Goal: Information Seeking & Learning: Learn about a topic

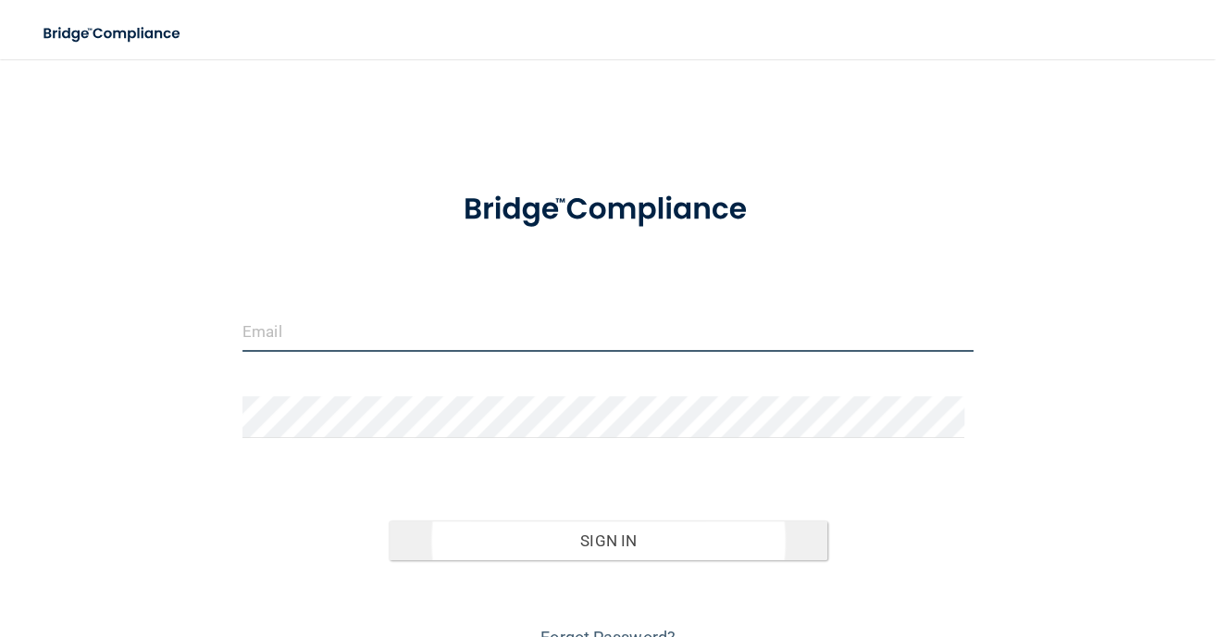
type input "[EMAIL_ADDRESS][DOMAIN_NAME]"
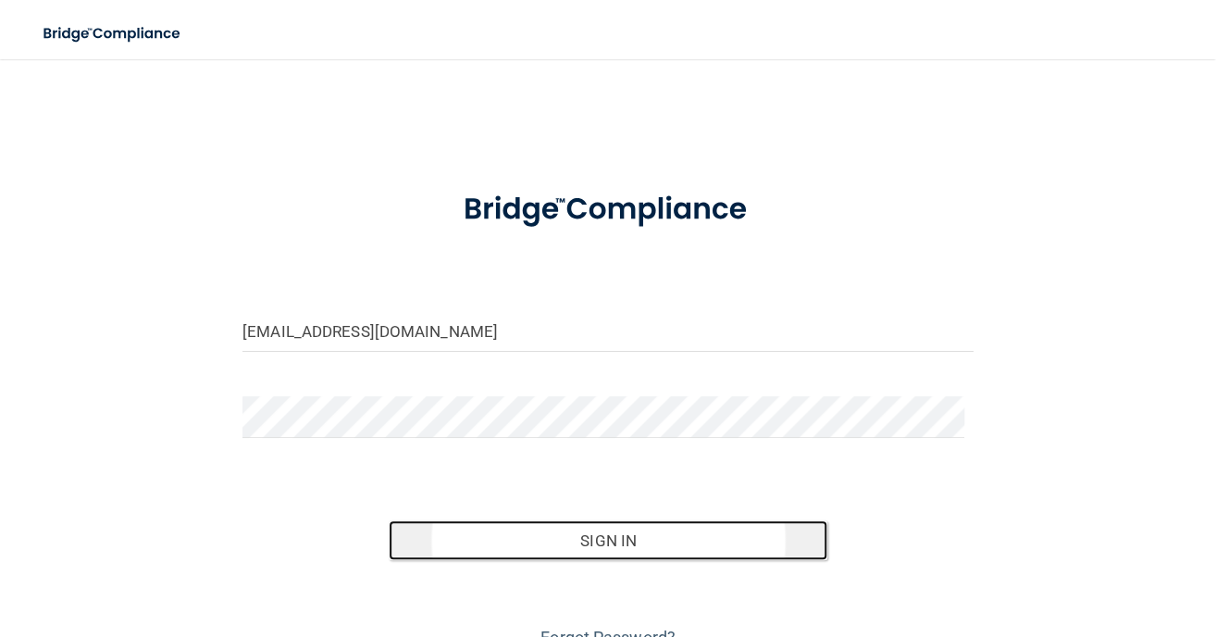
click at [587, 549] on button "Sign In" at bounding box center [608, 540] width 439 height 41
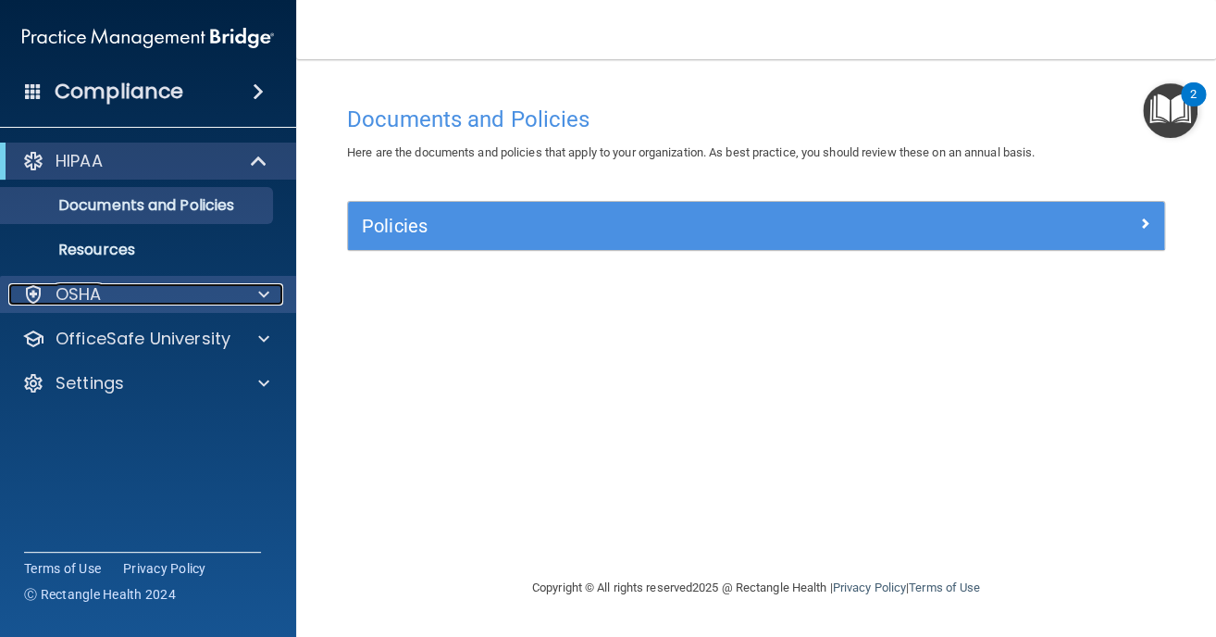
click at [169, 288] on div "OSHA" at bounding box center [123, 294] width 230 height 22
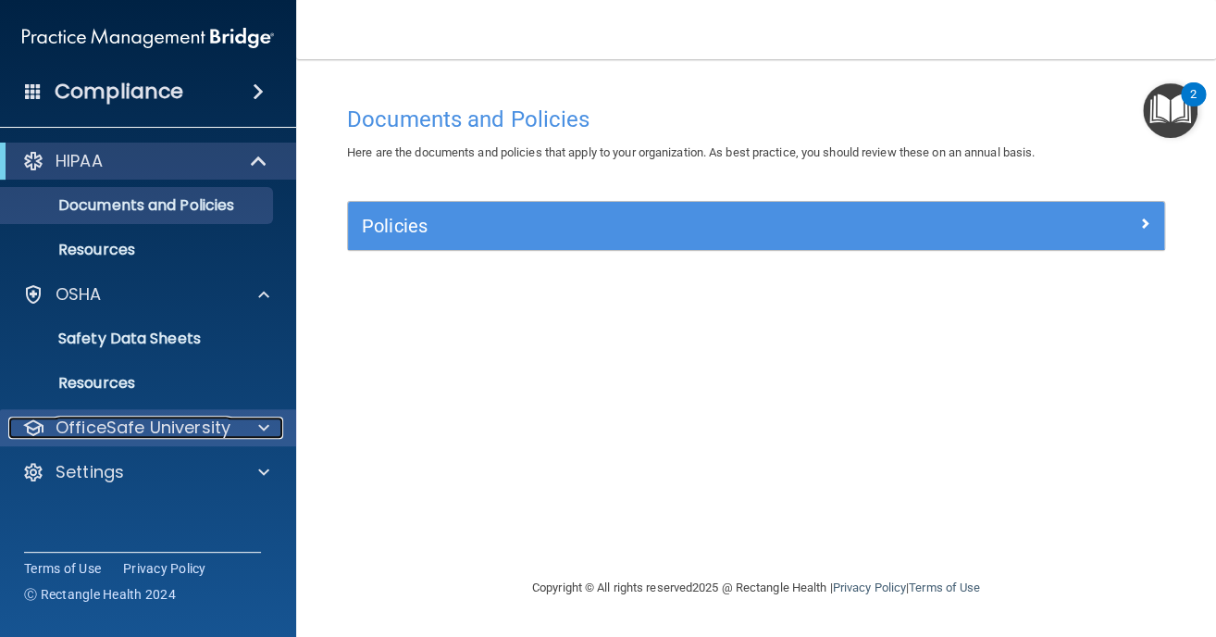
click at [195, 420] on p "OfficeSafe University" at bounding box center [143, 428] width 175 height 22
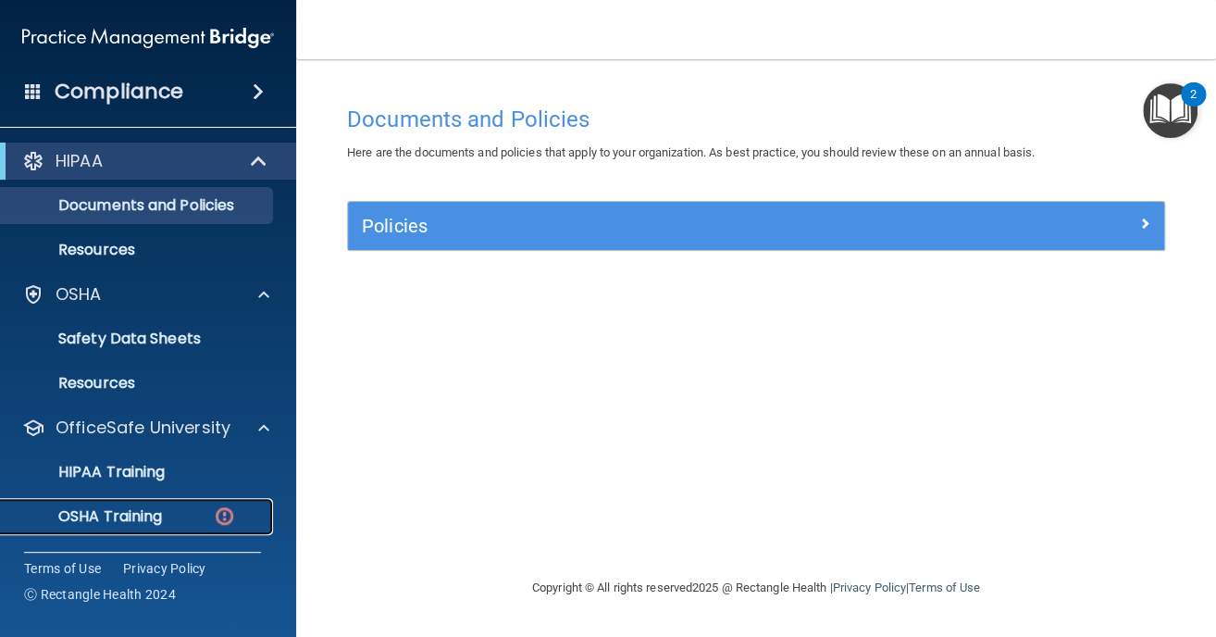
click at [138, 518] on p "OSHA Training" at bounding box center [87, 516] width 150 height 19
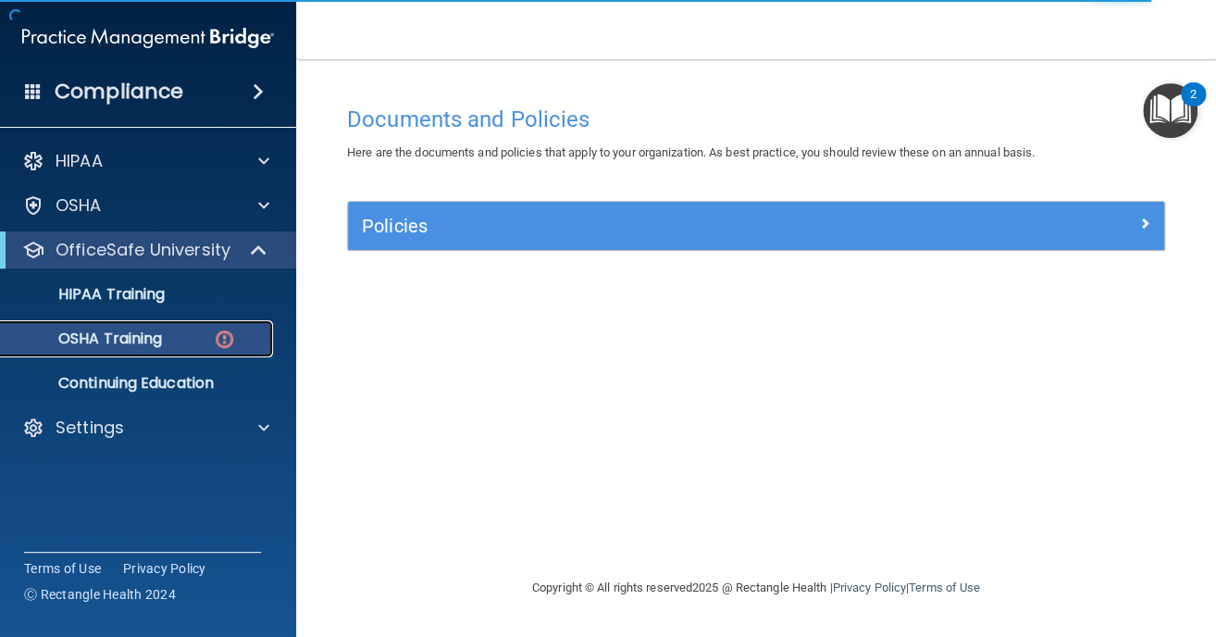
click at [142, 336] on p "OSHA Training" at bounding box center [87, 339] width 150 height 19
click at [211, 374] on p "Continuing Education" at bounding box center [138, 383] width 253 height 19
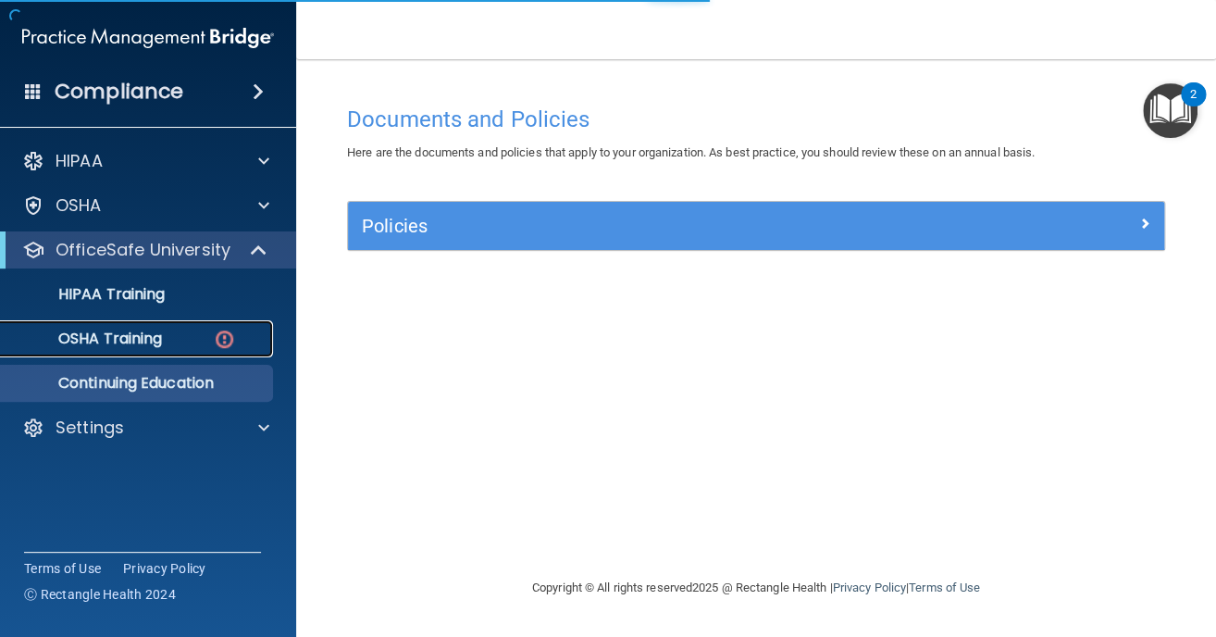
click at [193, 354] on link "OSHA Training" at bounding box center [127, 338] width 292 height 37
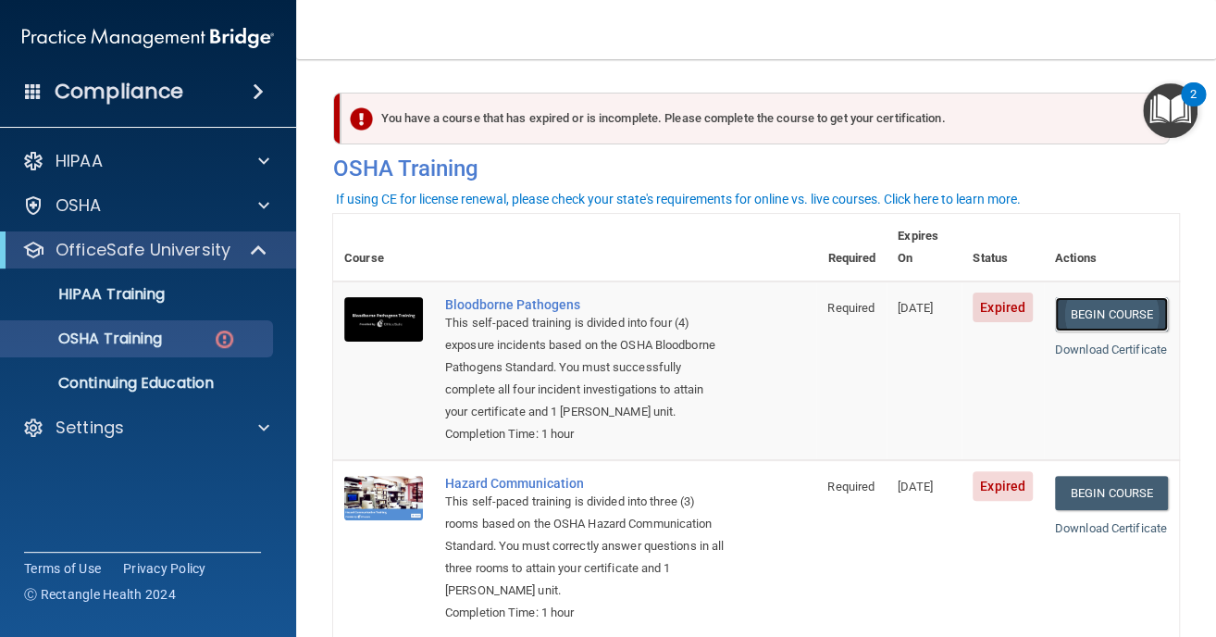
click at [1112, 297] on link "Begin Course" at bounding box center [1111, 314] width 113 height 34
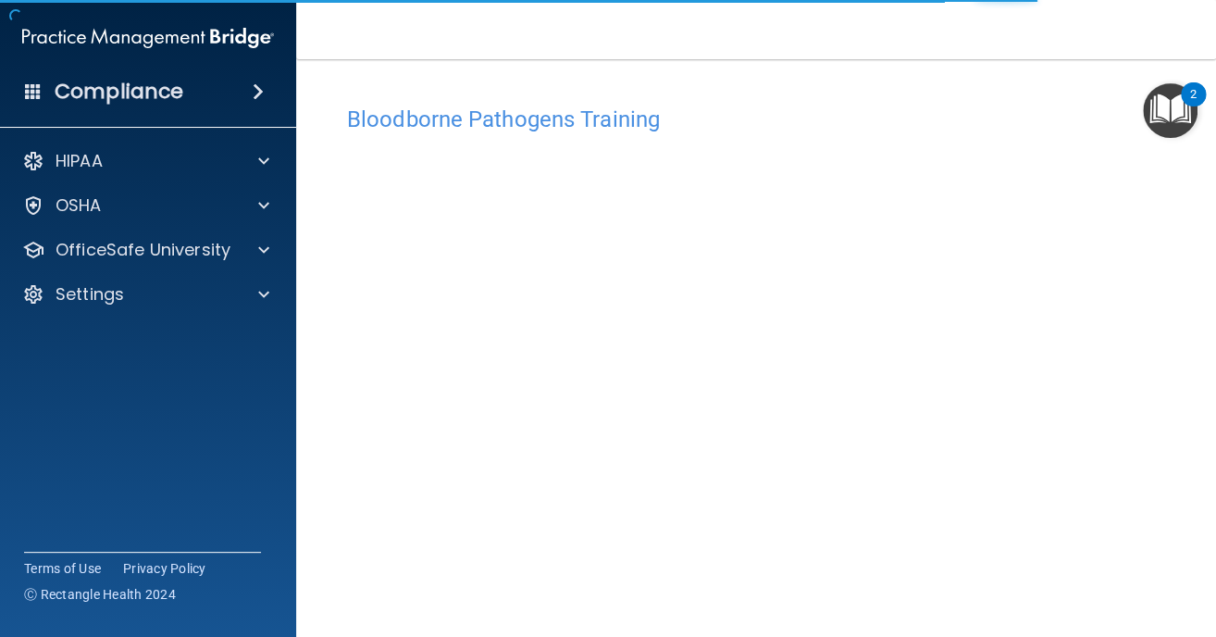
scroll to position [77, 0]
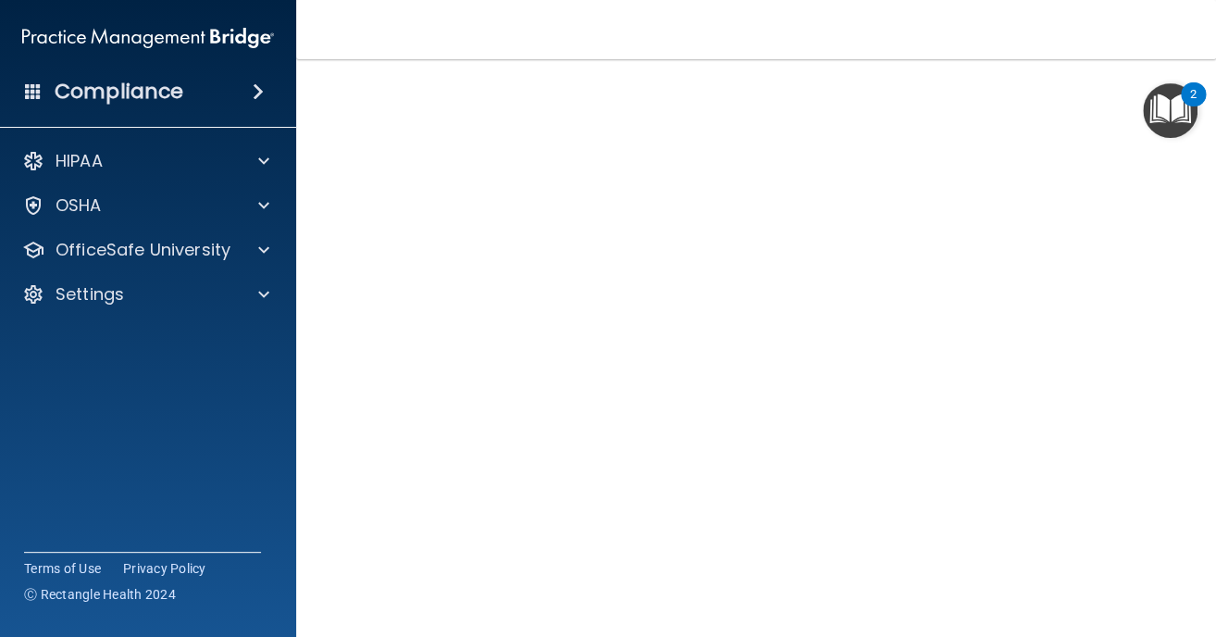
click at [1149, 90] on img "Open Resource Center, 2 new notifications" at bounding box center [1170, 110] width 55 height 55
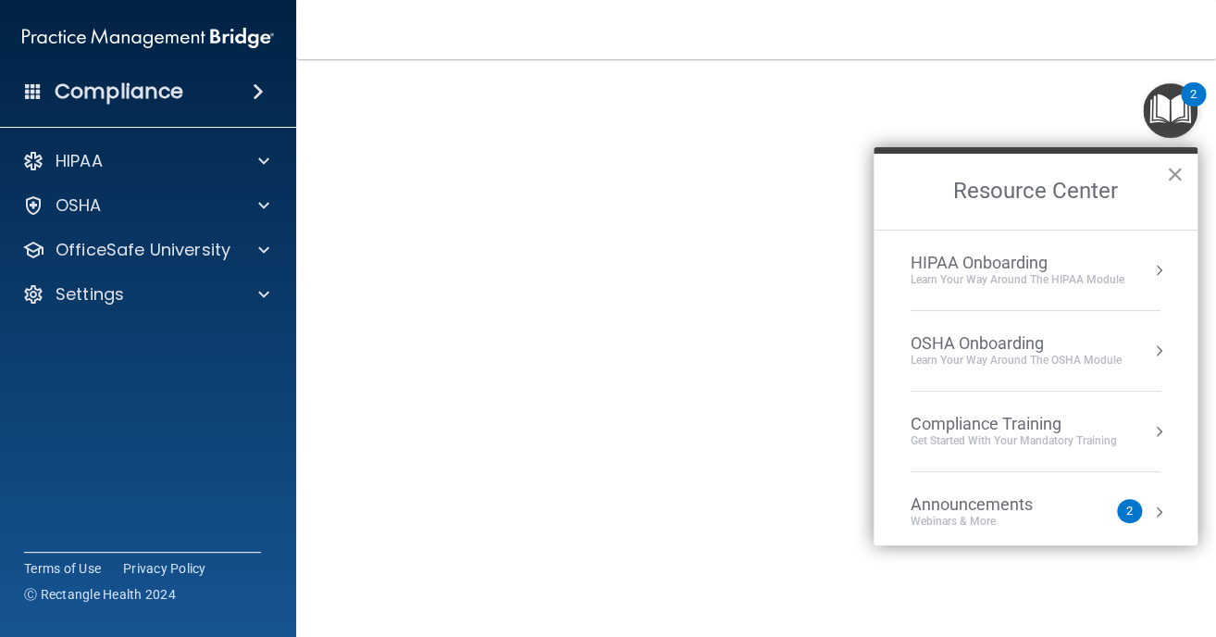
click at [1179, 177] on button "×" at bounding box center [1175, 174] width 18 height 30
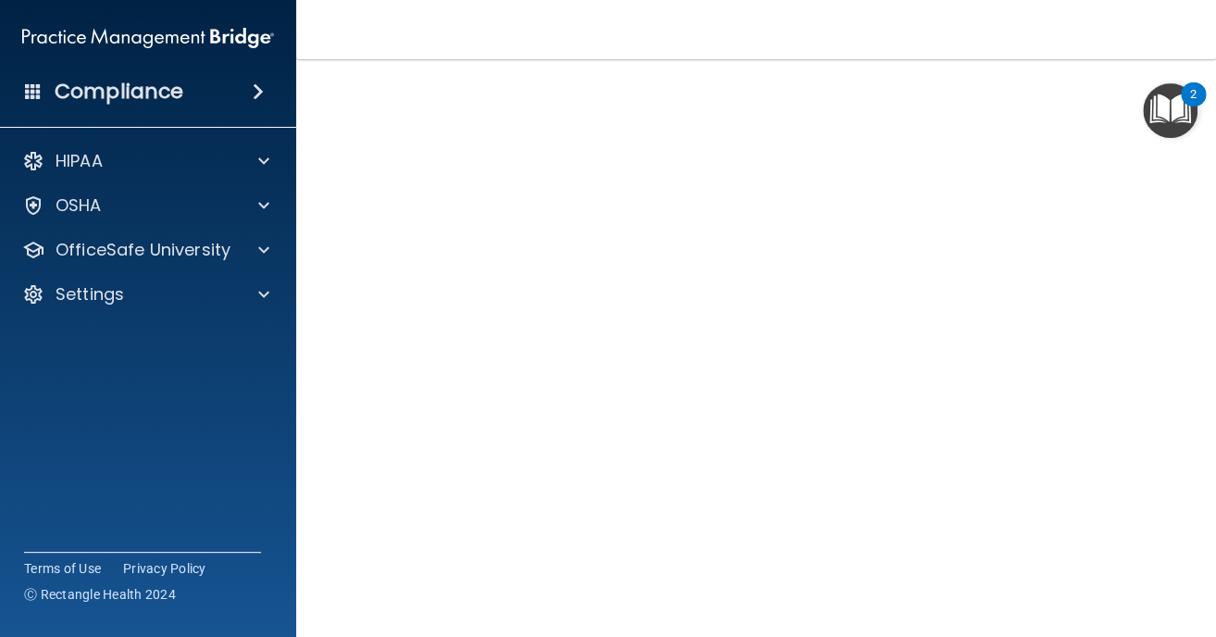
click at [1182, 266] on main "Bloodborne Pathogens Training This course doesn’t expire until 09/23/2025. Are …" at bounding box center [756, 348] width 920 height 578
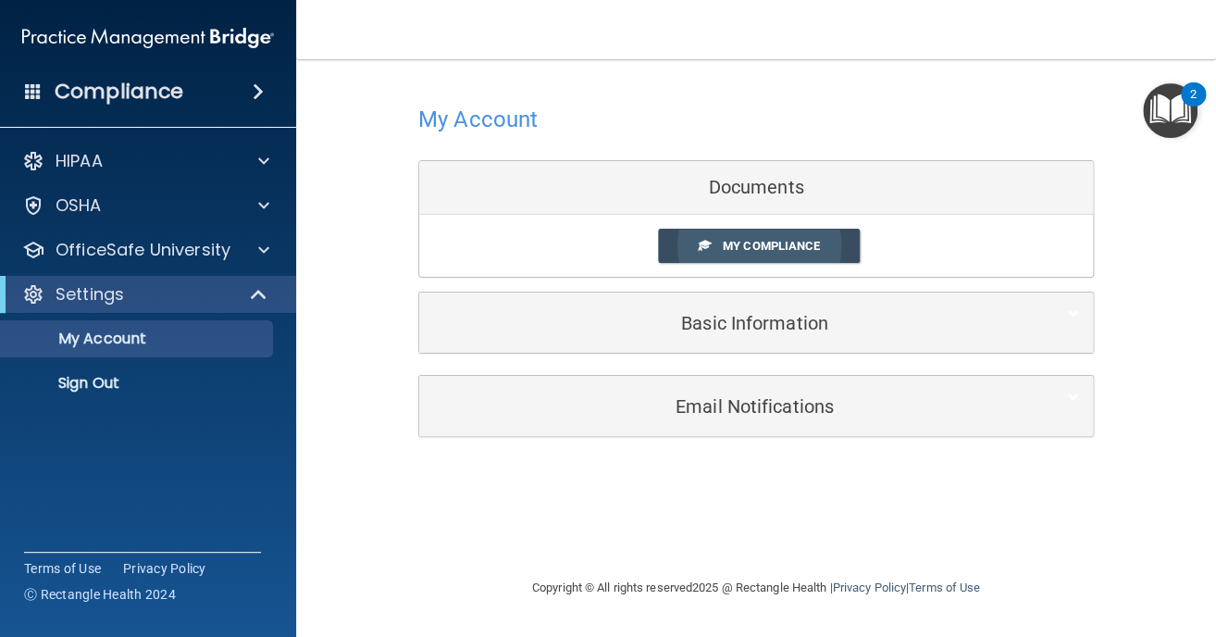
click at [768, 251] on span "My Compliance" at bounding box center [771, 246] width 97 height 14
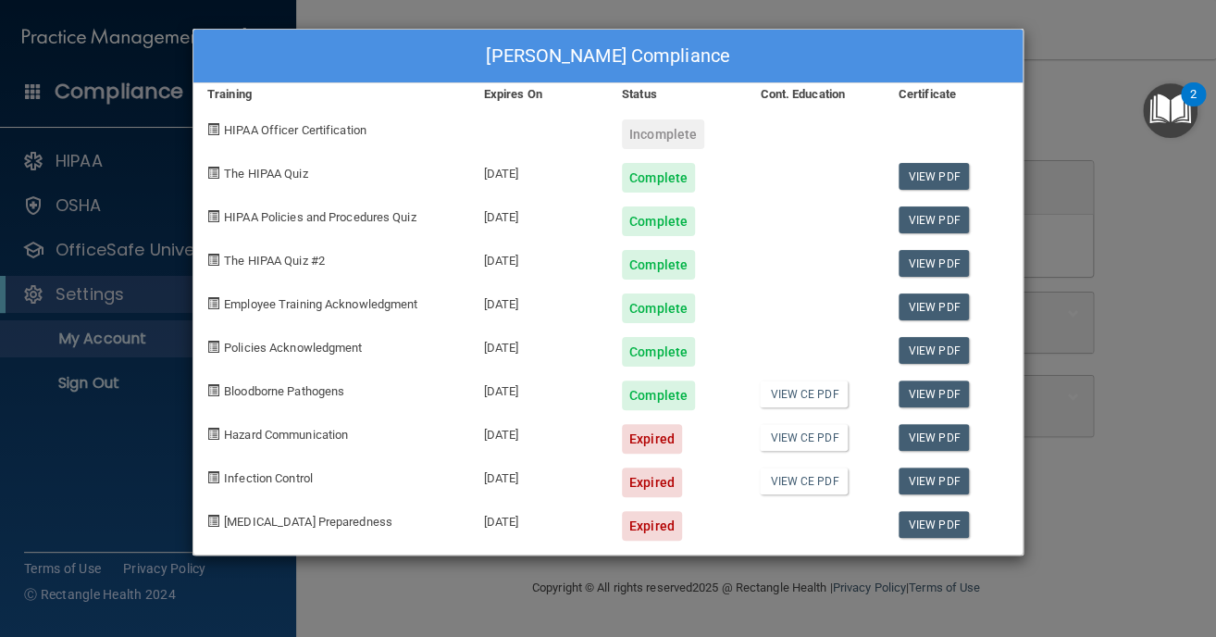
click at [1144, 199] on div "Melissa Elam's Compliance Training Expires On Status Cont. Education Certificat…" at bounding box center [608, 318] width 1216 height 637
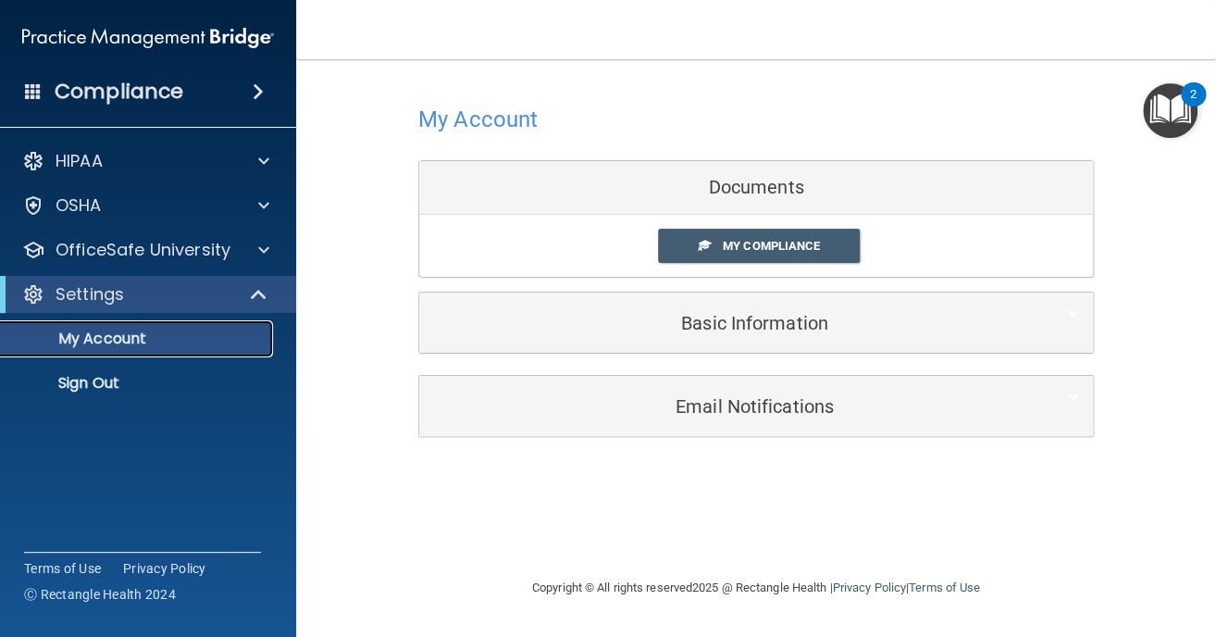
click at [146, 328] on link "My Account" at bounding box center [127, 338] width 292 height 37
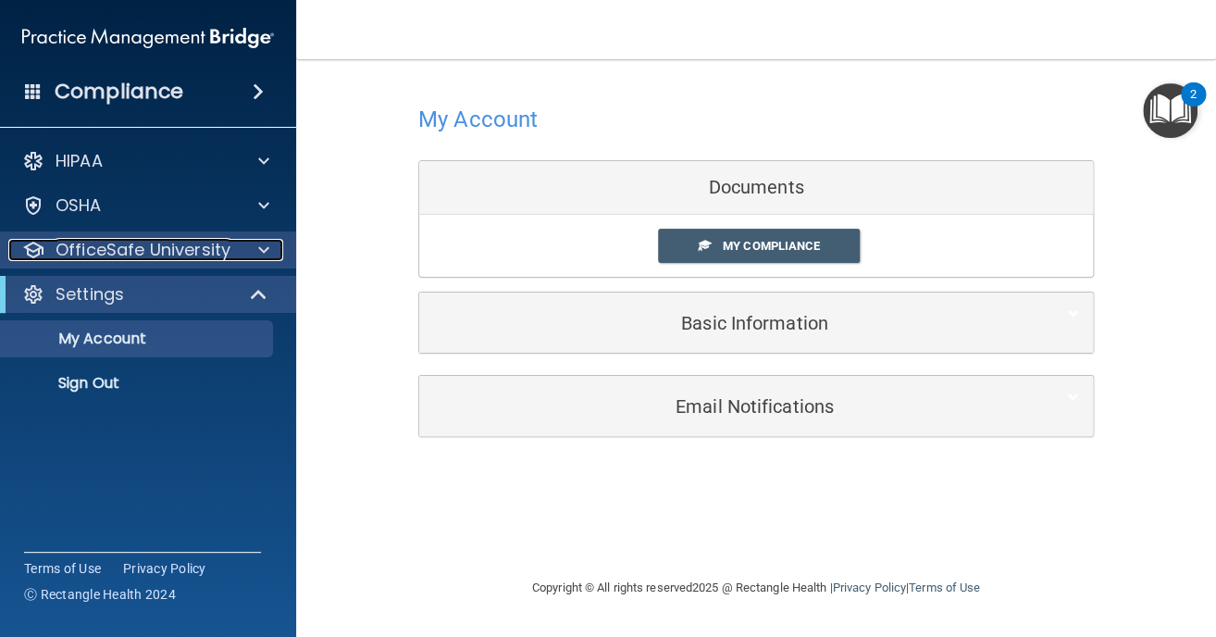
click at [206, 248] on p "OfficeSafe University" at bounding box center [143, 250] width 175 height 22
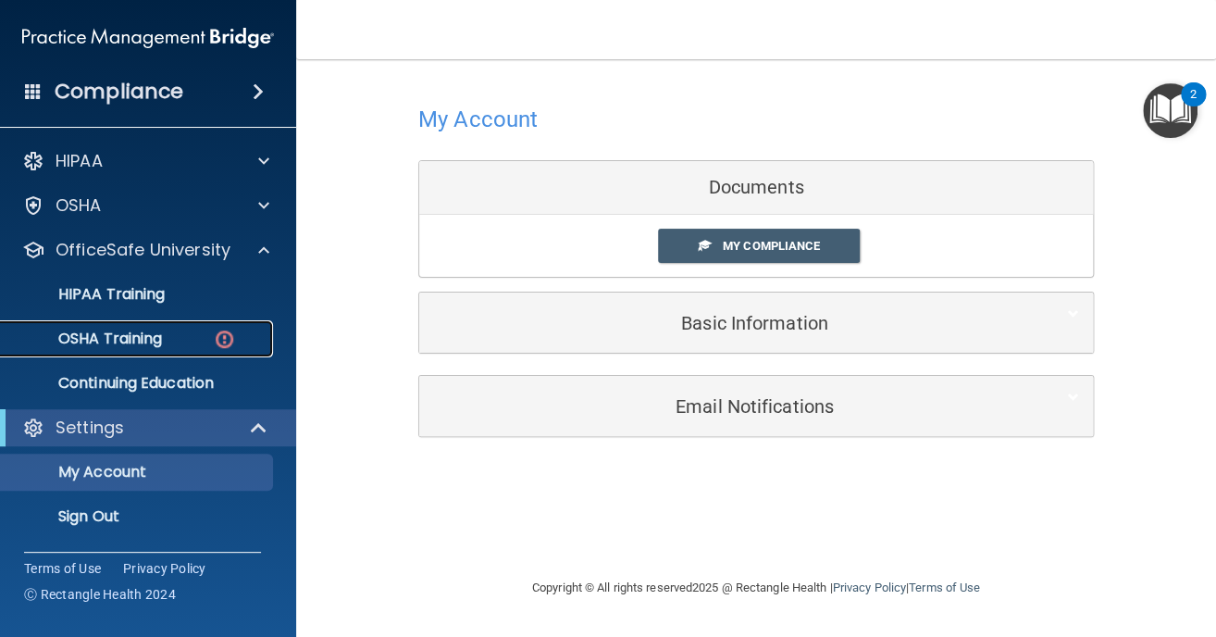
click at [122, 346] on p "OSHA Training" at bounding box center [87, 339] width 150 height 19
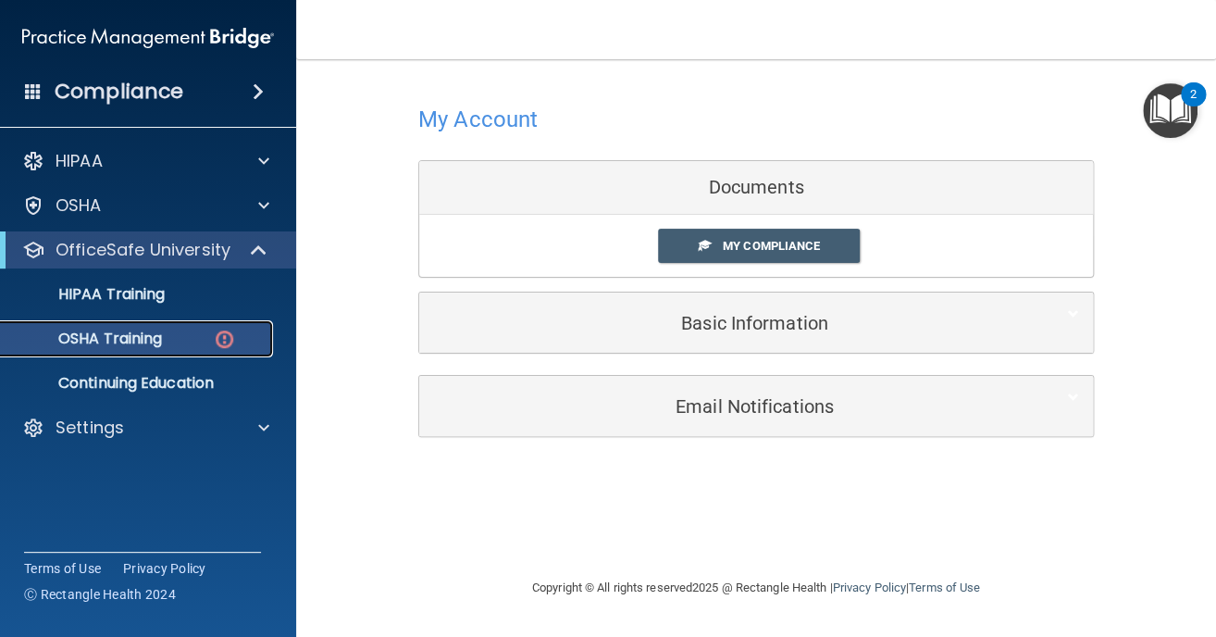
click at [122, 346] on p "OSHA Training" at bounding box center [87, 339] width 150 height 19
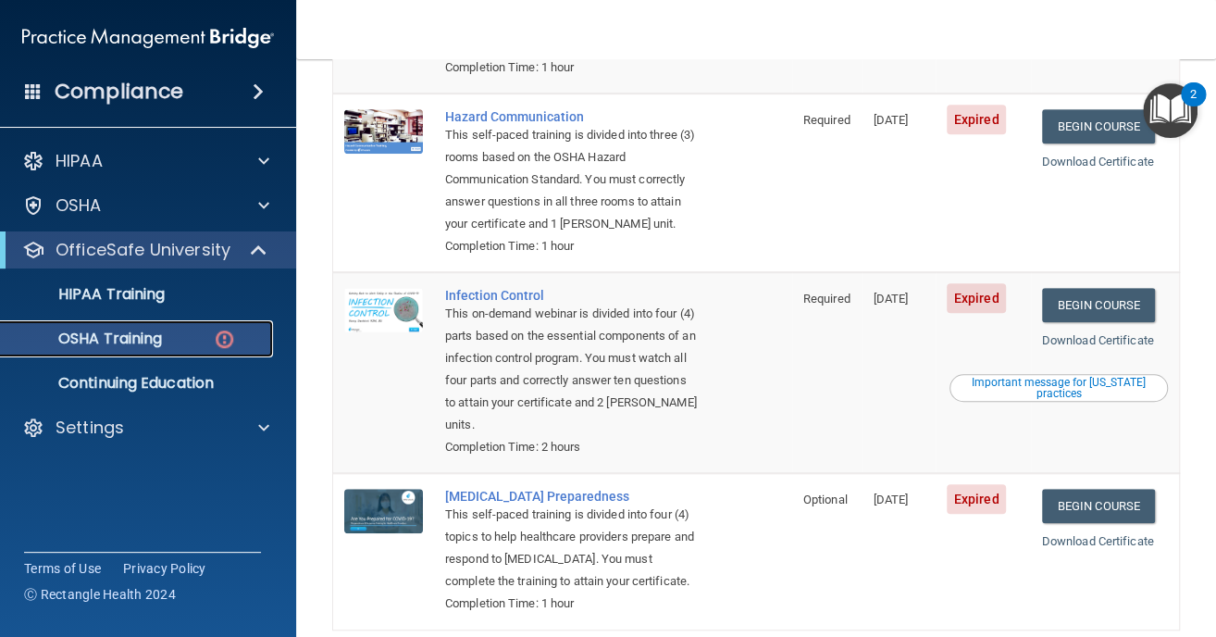
scroll to position [389, 0]
click at [1064, 109] on link "Begin Course" at bounding box center [1098, 126] width 113 height 34
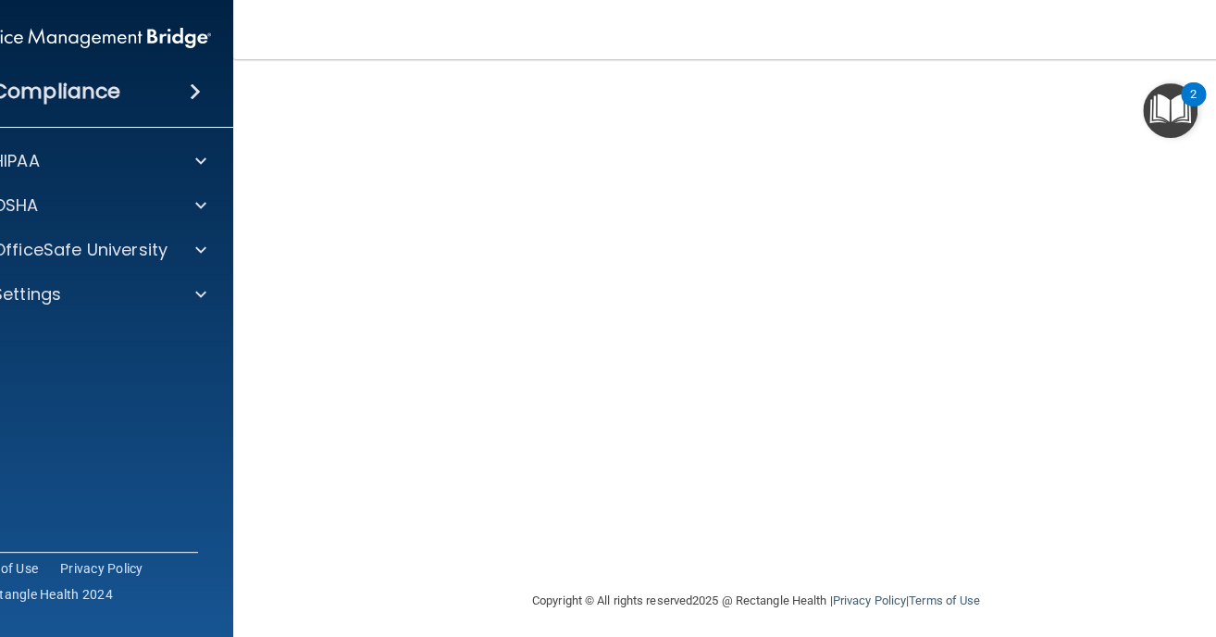
scroll to position [59, 0]
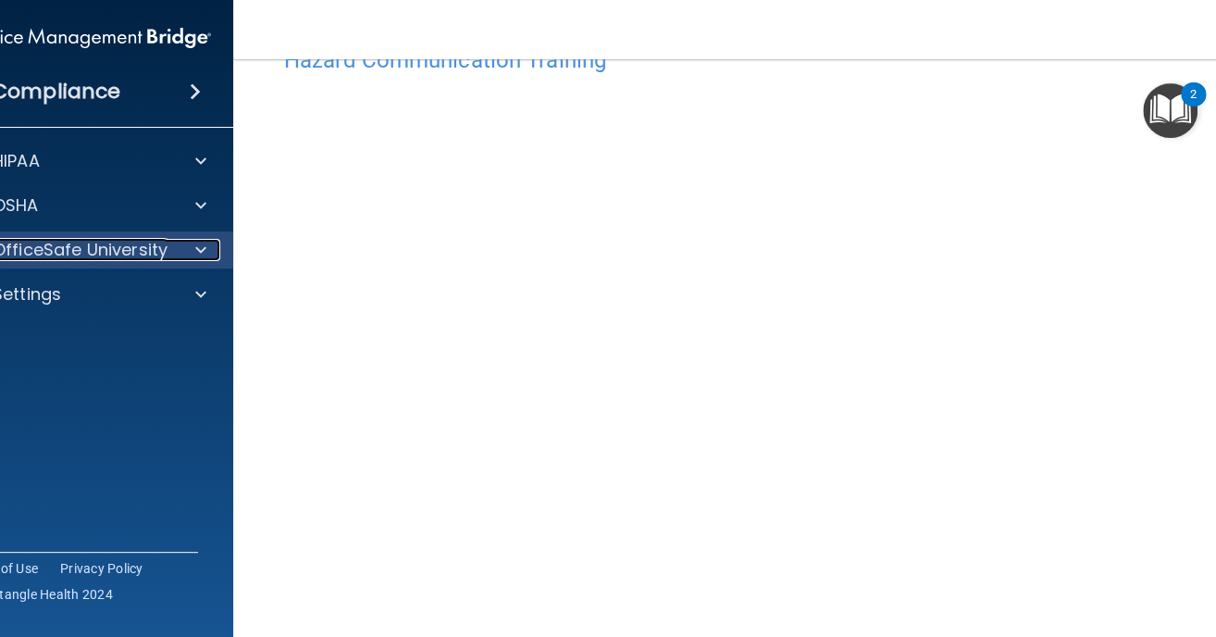
click at [175, 249] on div at bounding box center [198, 250] width 46 height 22
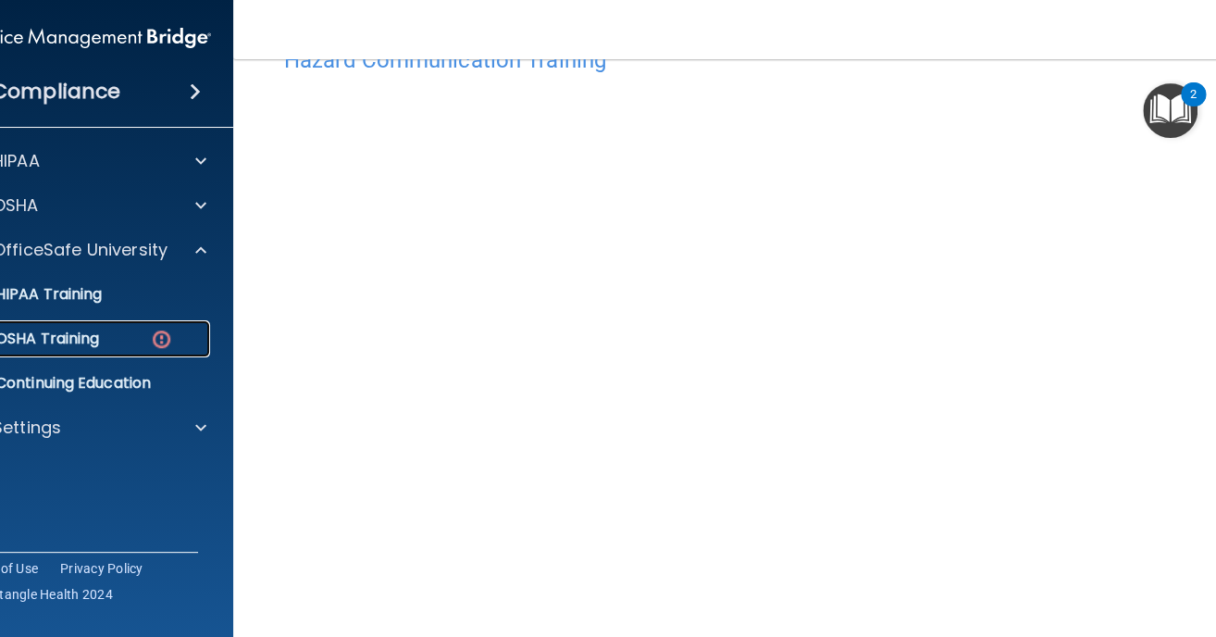
click at [158, 333] on img at bounding box center [161, 339] width 23 height 23
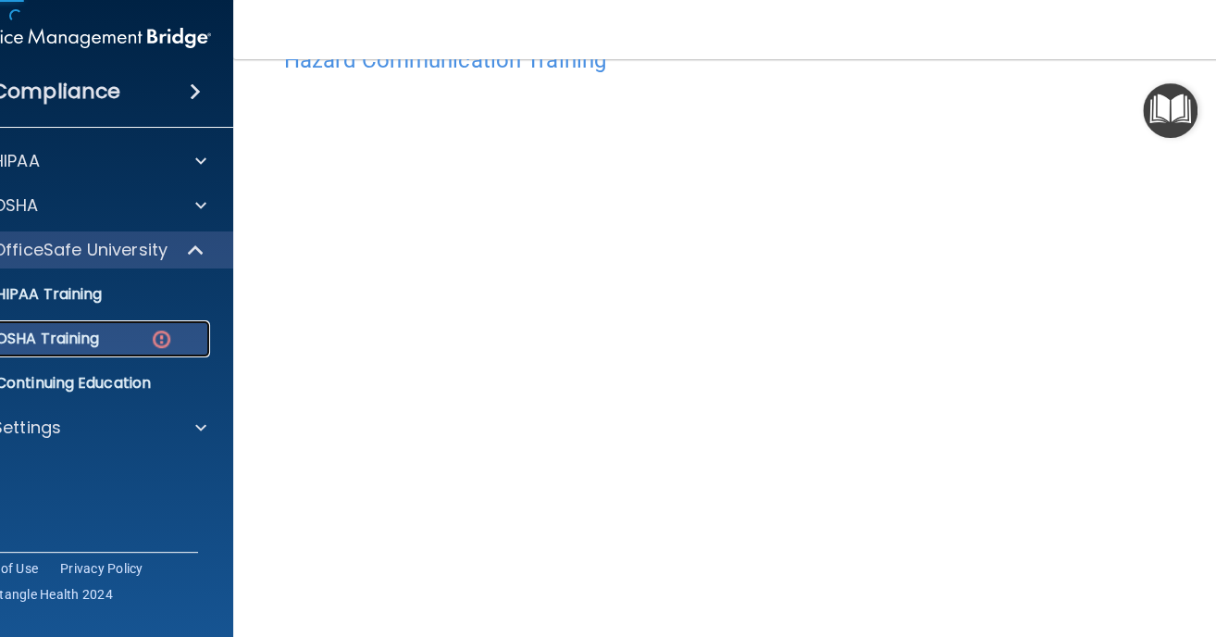
click at [158, 333] on img at bounding box center [161, 339] width 23 height 23
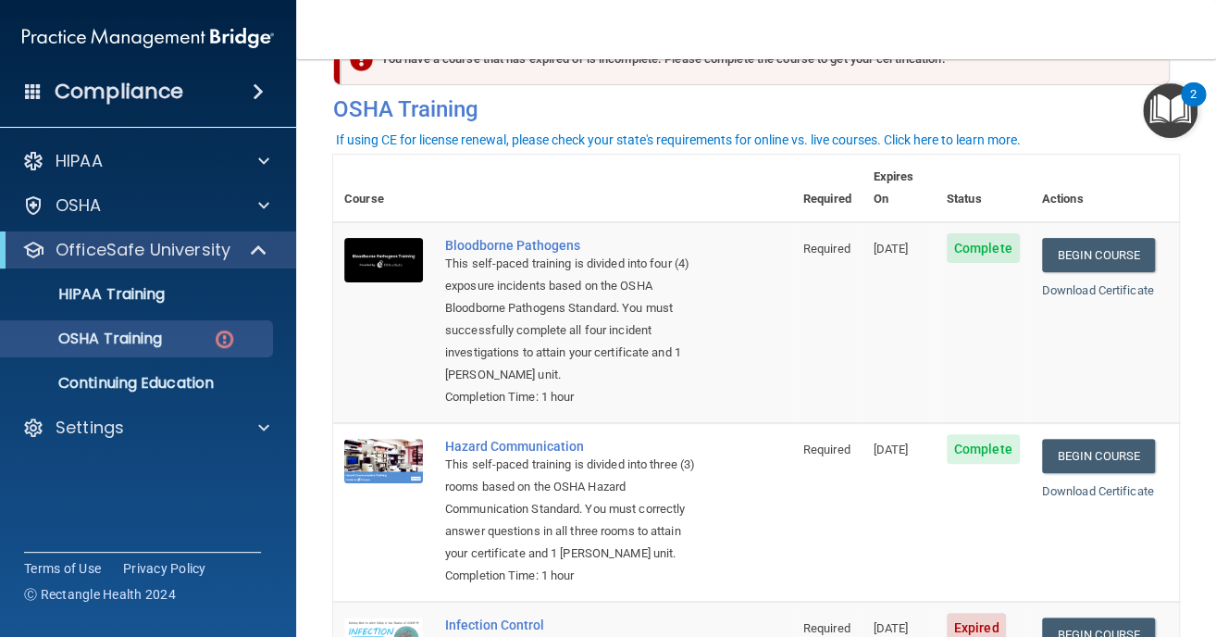
drag, startPoint x: 158, startPoint y: 333, endPoint x: 1166, endPoint y: 455, distance: 1015.4
click at [1166, 455] on main "You have a course that has expired or is incomplete. Please complete the course…" at bounding box center [756, 348] width 920 height 578
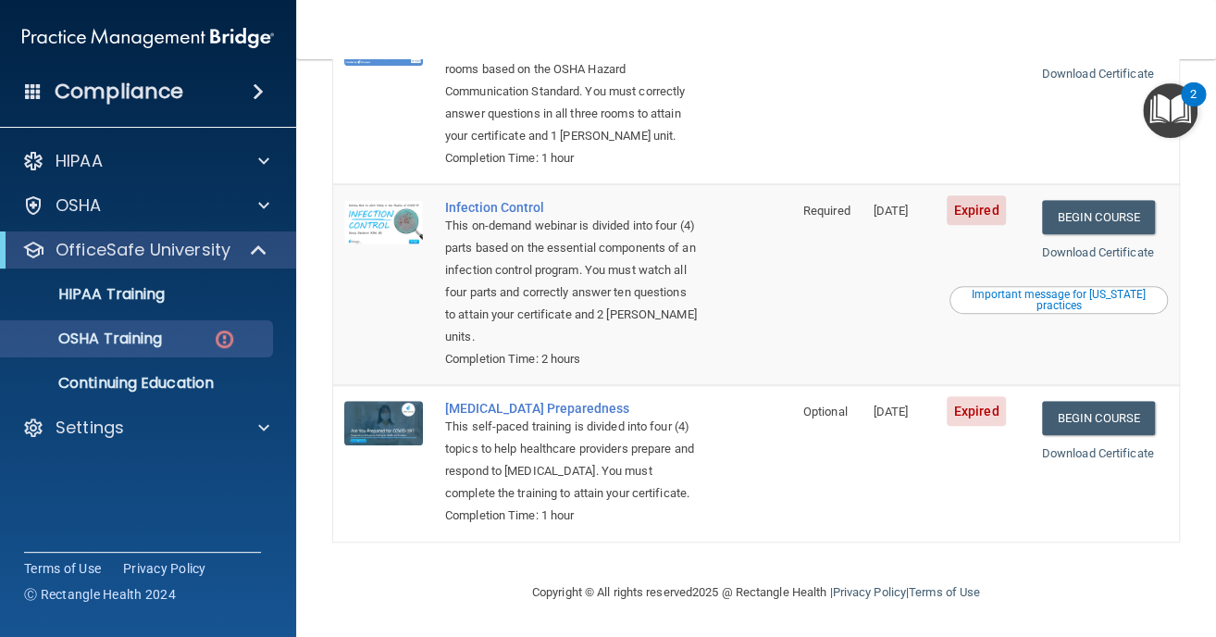
scroll to position [503, 0]
click at [1085, 203] on link "Begin Course" at bounding box center [1098, 217] width 113 height 34
click at [181, 348] on link "OSHA Training" at bounding box center [127, 338] width 292 height 37
click at [178, 344] on div "OSHA Training" at bounding box center [138, 339] width 253 height 19
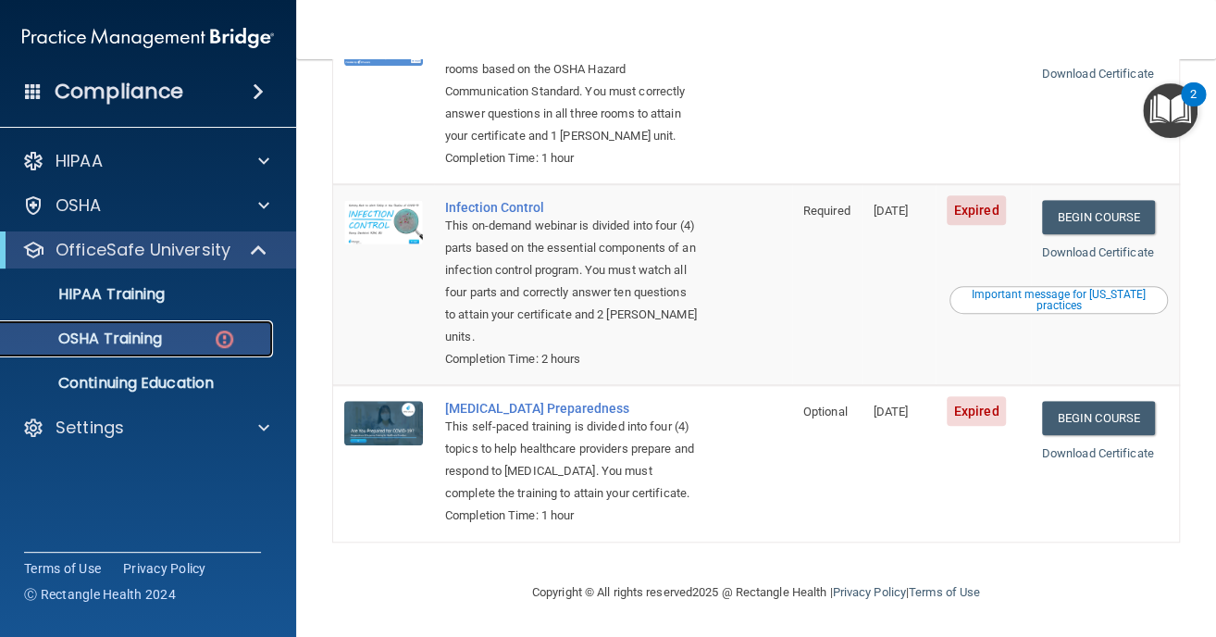
click at [178, 344] on div "OSHA Training" at bounding box center [138, 339] width 253 height 19
click at [956, 198] on span "Expired" at bounding box center [977, 210] width 60 height 30
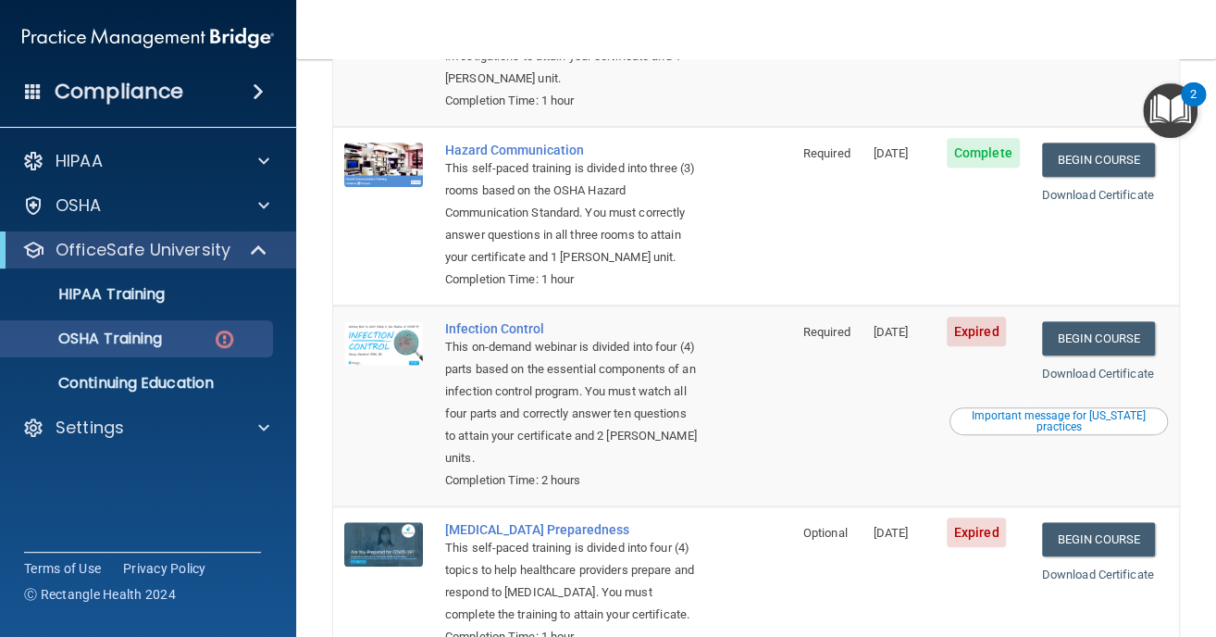
scroll to position [355, 0]
click at [1072, 333] on link "Begin Course" at bounding box center [1098, 339] width 113 height 34
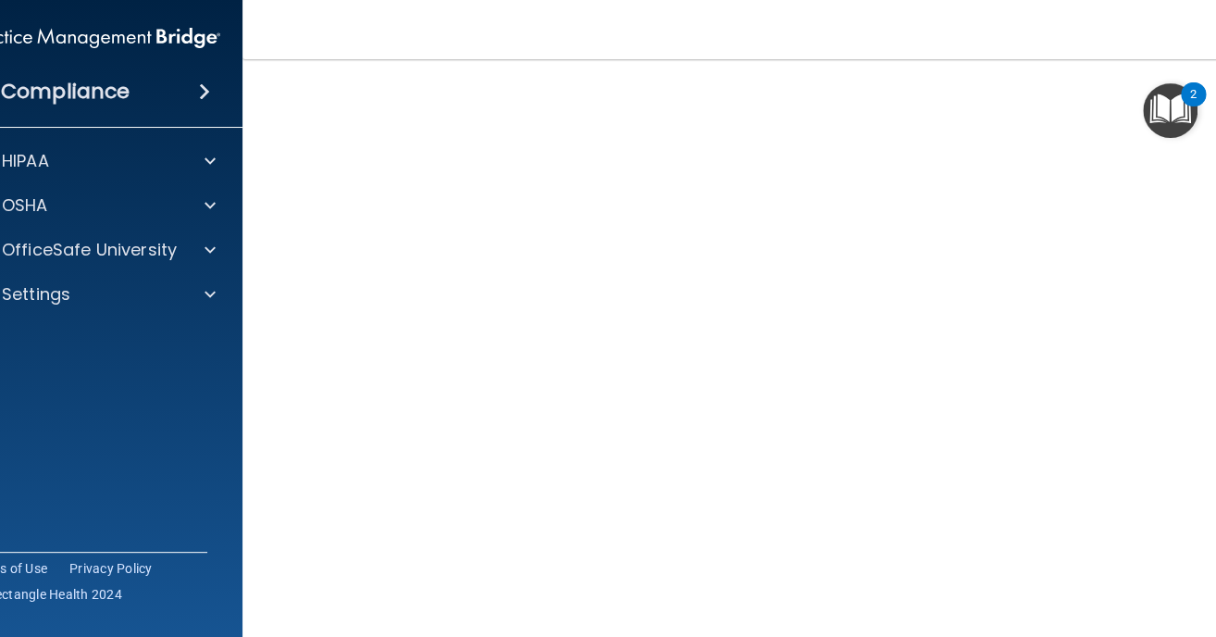
scroll to position [94, 0]
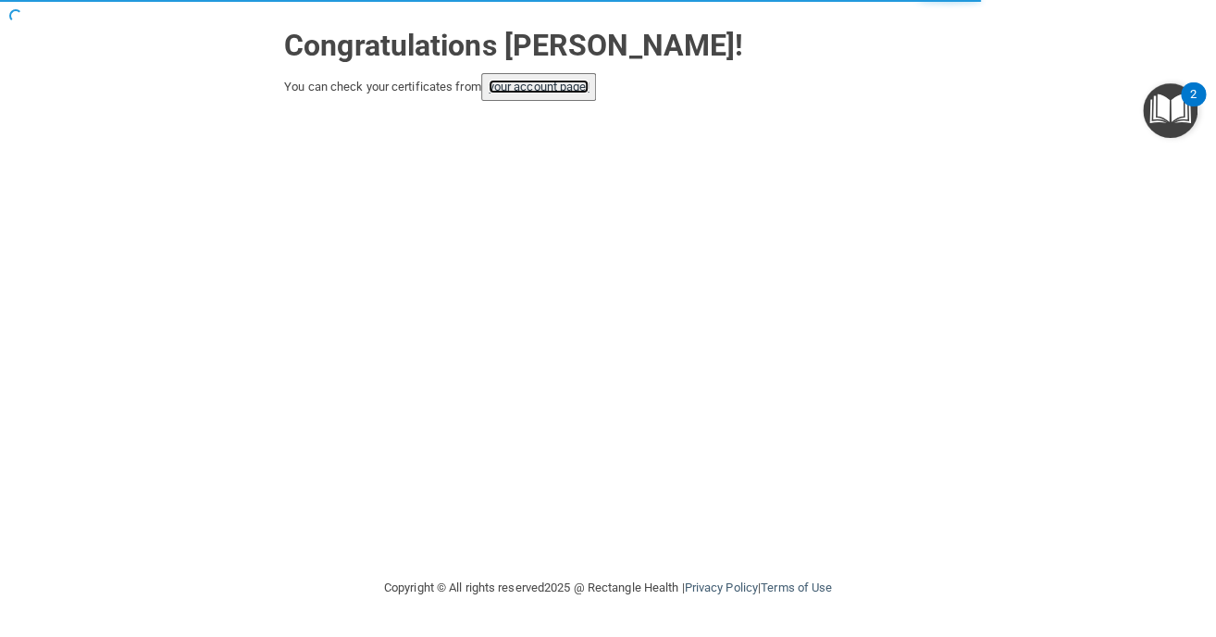
click at [558, 81] on link "your account page!" at bounding box center [539, 87] width 101 height 14
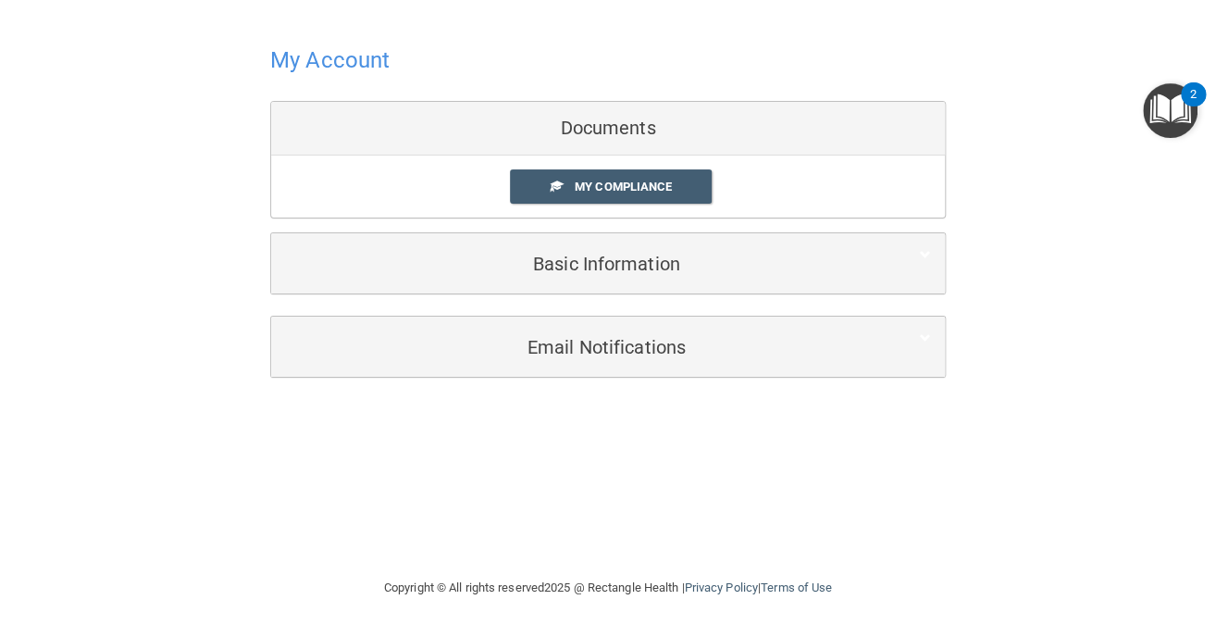
click at [630, 135] on div "Documents" at bounding box center [608, 129] width 674 height 54
click at [606, 191] on span "My Compliance" at bounding box center [623, 187] width 97 height 14
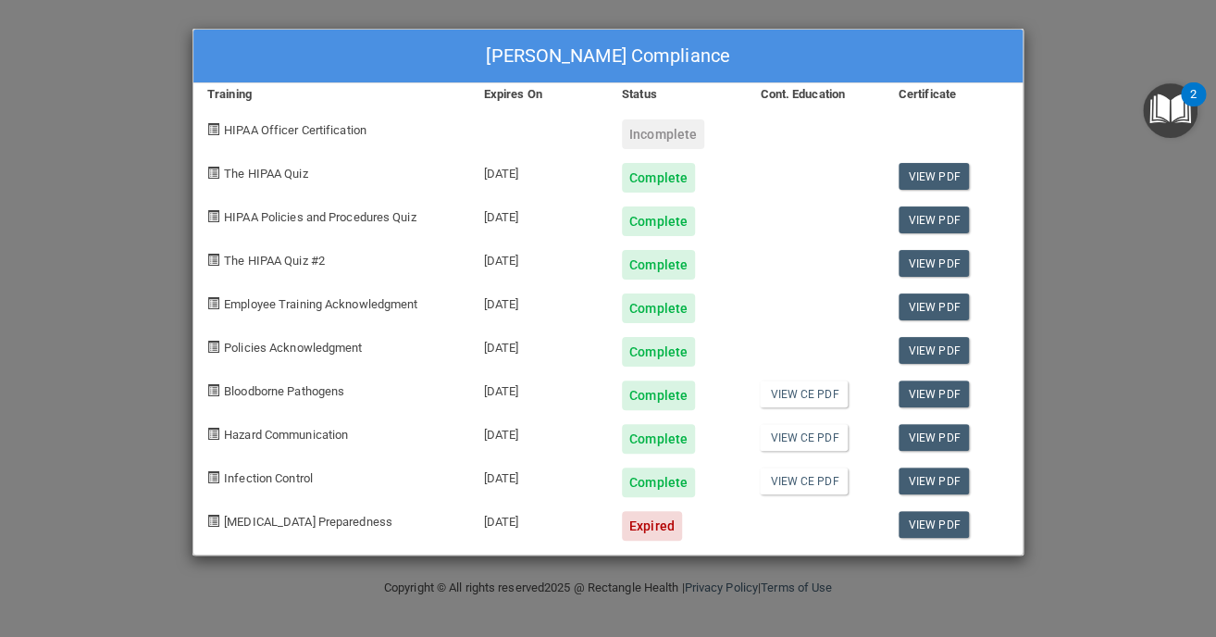
click at [143, 93] on div "Melissa Elam's Compliance Training Expires On Status Cont. Education Certificat…" at bounding box center [608, 318] width 1216 height 637
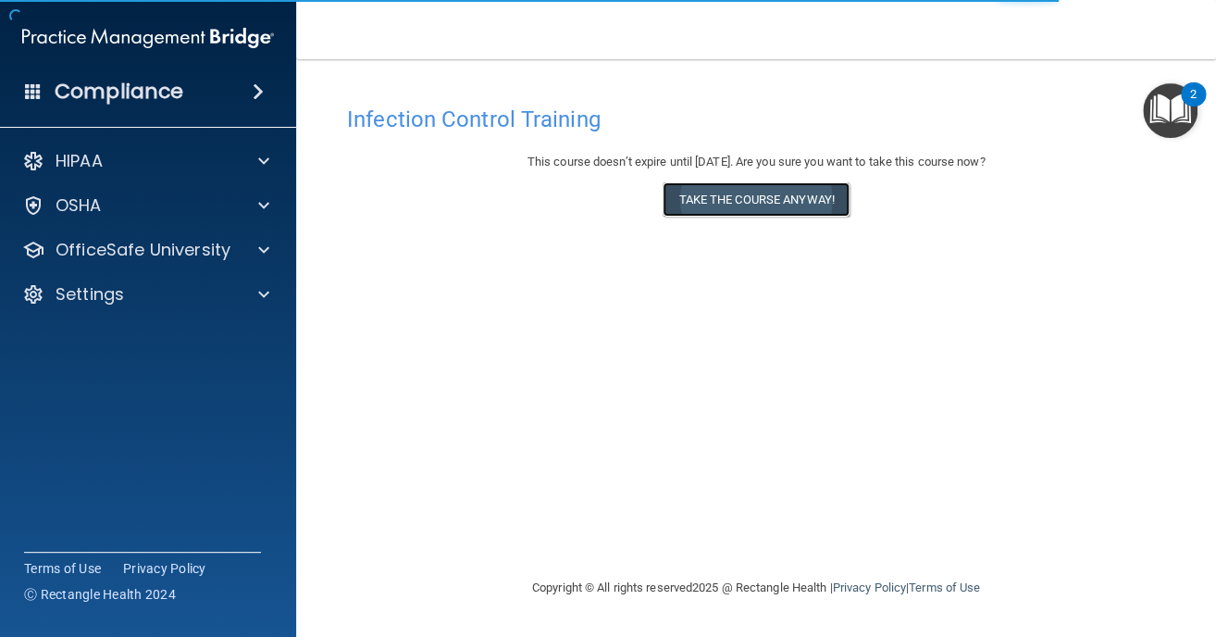
click at [789, 206] on button "Take the course anyway!" at bounding box center [756, 199] width 186 height 34
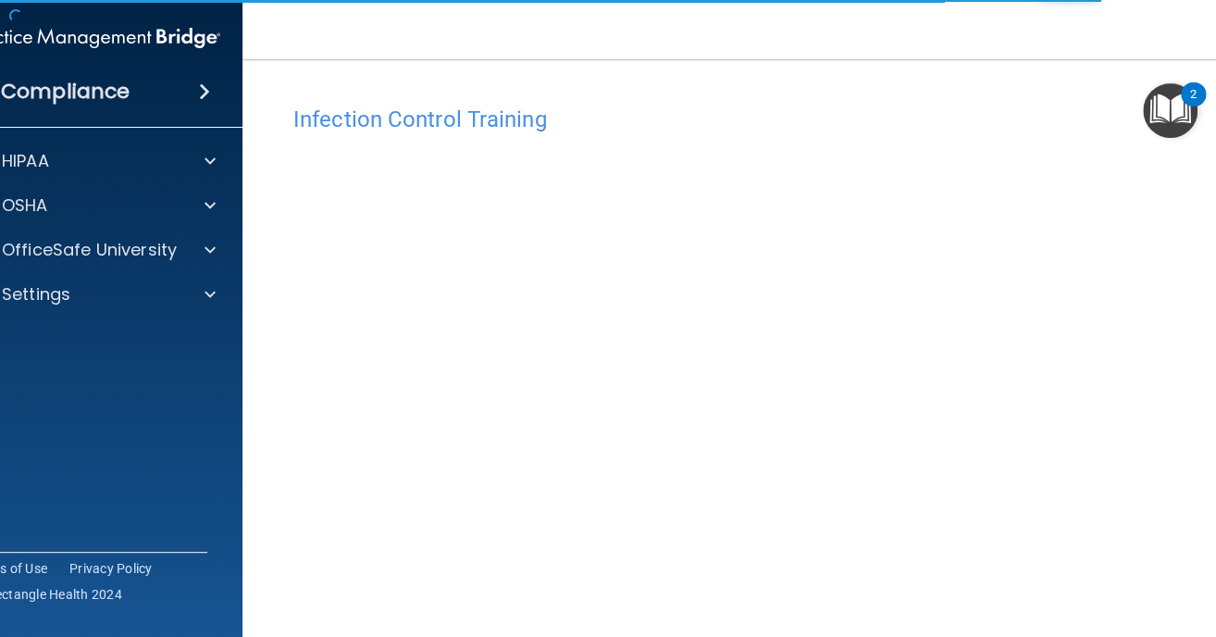
scroll to position [156, 0]
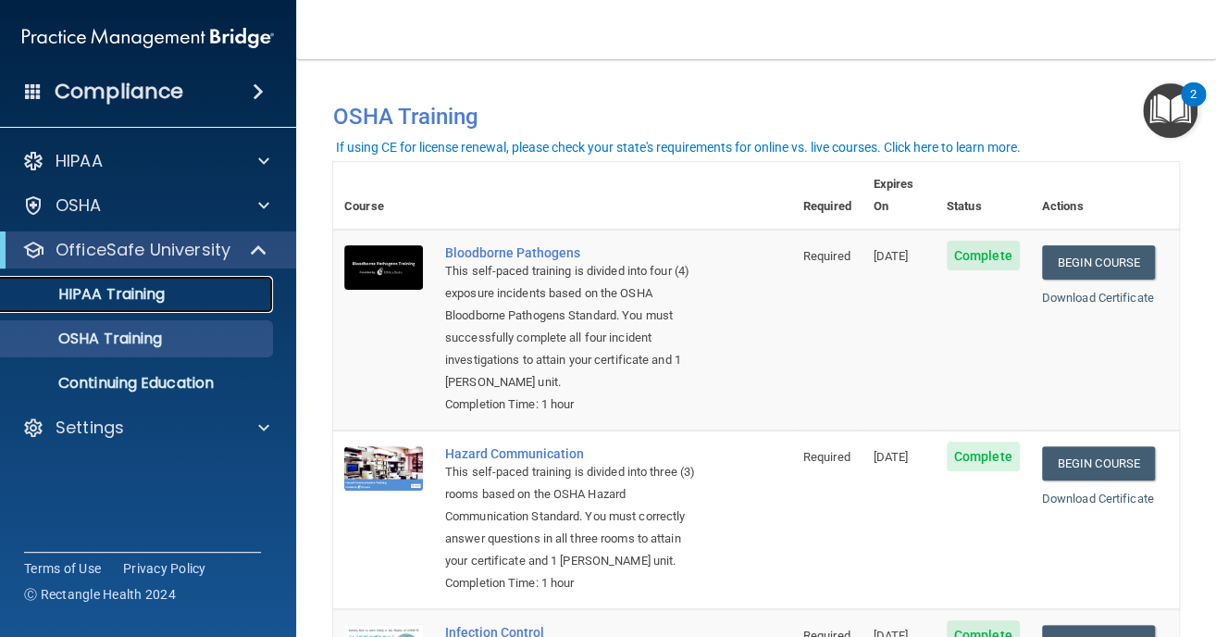
click at [167, 287] on div "HIPAA Training" at bounding box center [138, 294] width 253 height 19
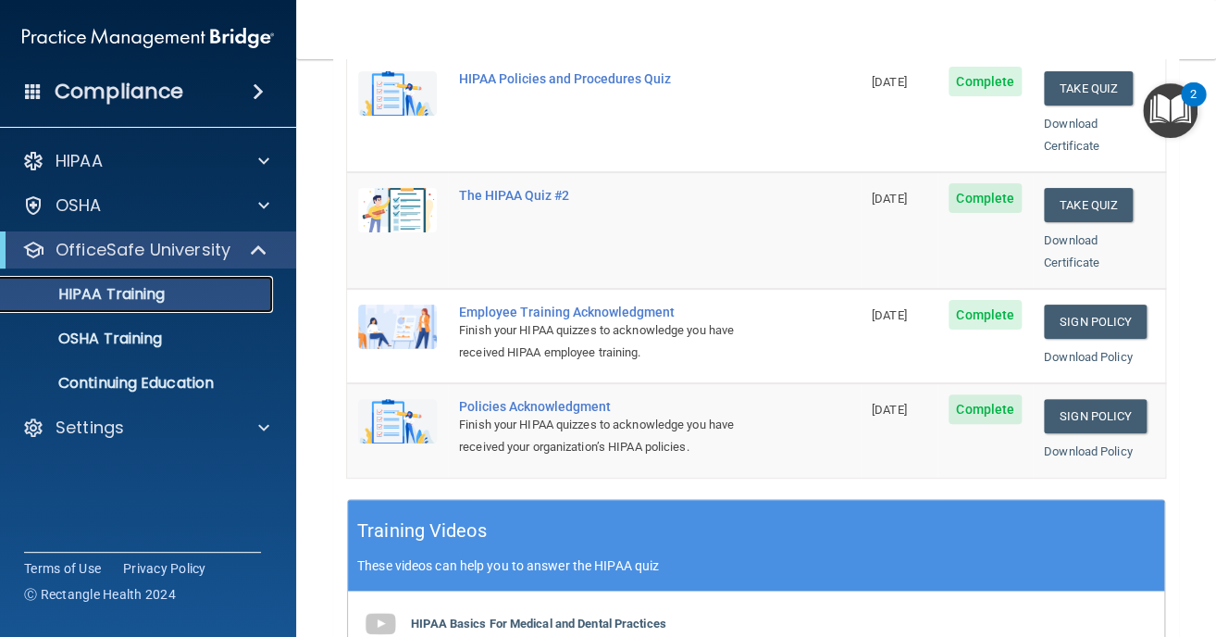
scroll to position [414, 0]
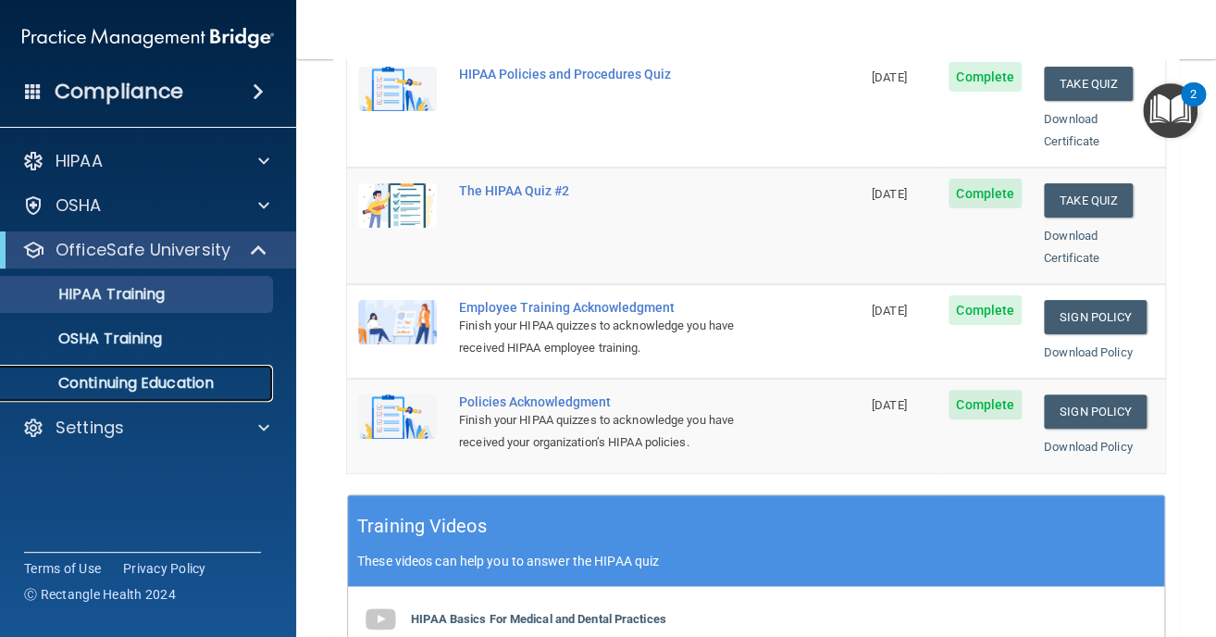
click at [198, 374] on p "Continuing Education" at bounding box center [138, 383] width 253 height 19
